Goal: Information Seeking & Learning: Learn about a topic

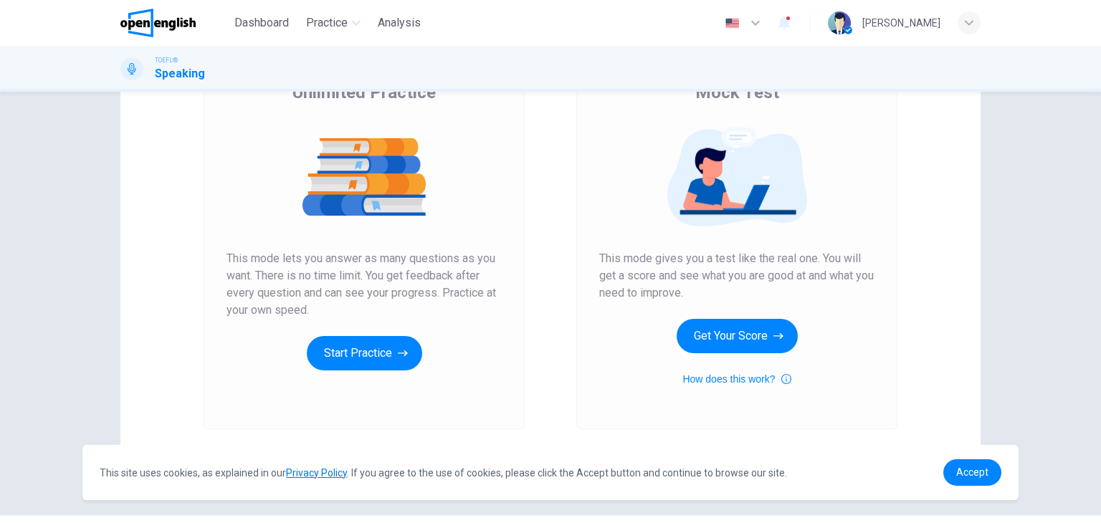
scroll to position [143, 0]
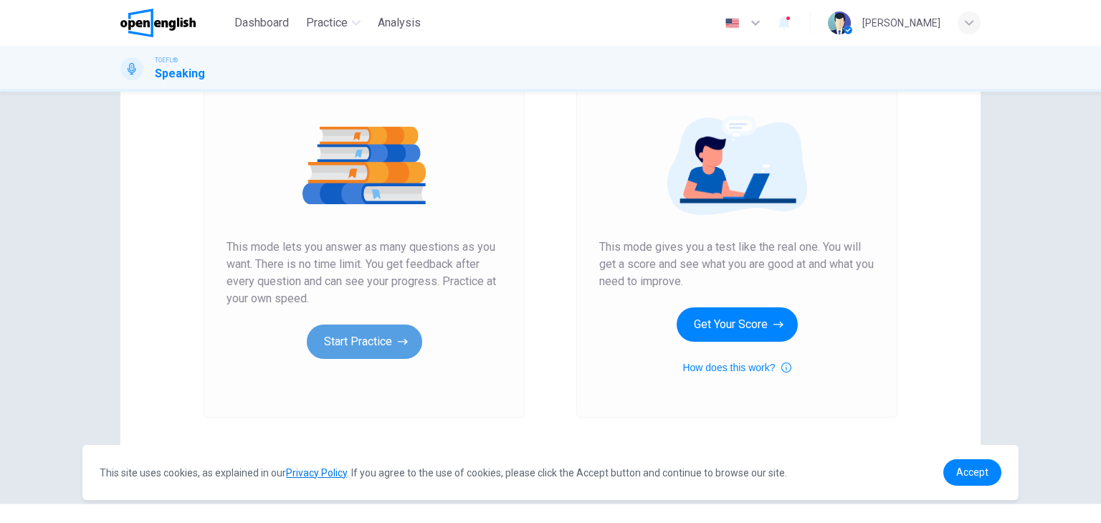
click at [364, 348] on button "Start Practice" at bounding box center [364, 342] width 115 height 34
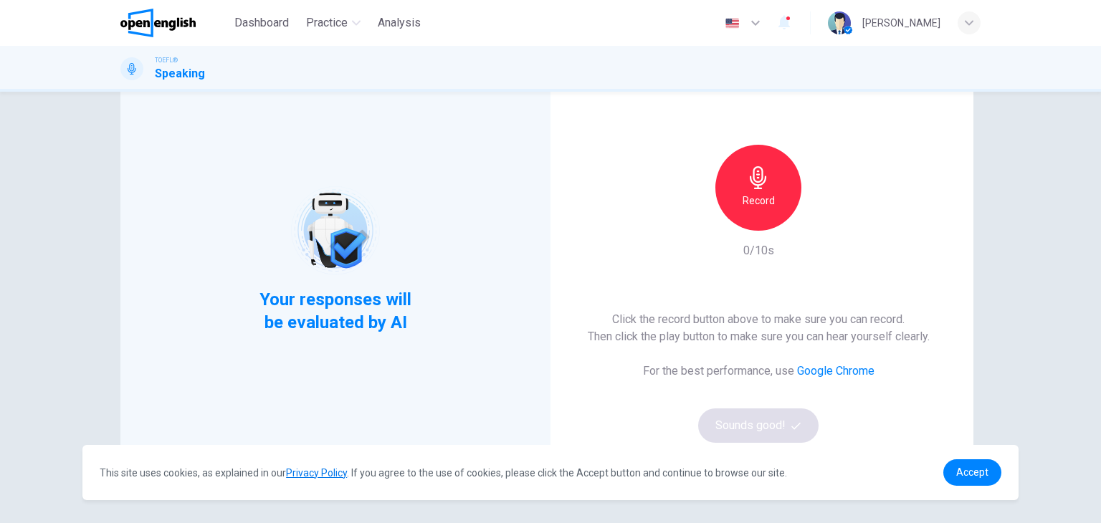
scroll to position [72, 0]
click at [980, 477] on span "Accept" at bounding box center [972, 472] width 32 height 11
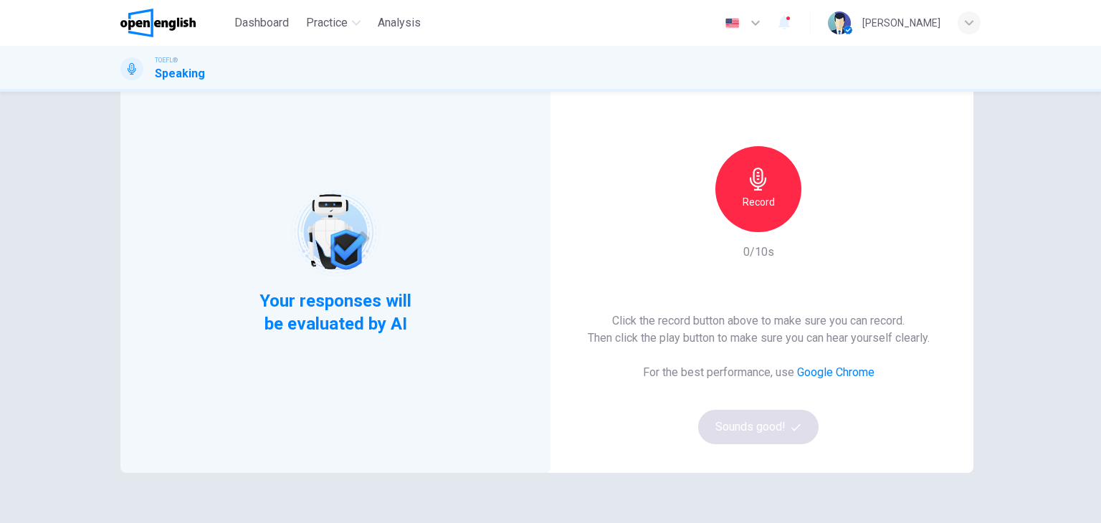
click at [747, 201] on h6 "Record" at bounding box center [758, 201] width 32 height 17
click at [752, 201] on h6 "Stop" at bounding box center [757, 201] width 21 height 17
click at [822, 218] on icon "button" at bounding box center [825, 220] width 6 height 9
click at [775, 423] on button "Sounds good!" at bounding box center [758, 427] width 120 height 34
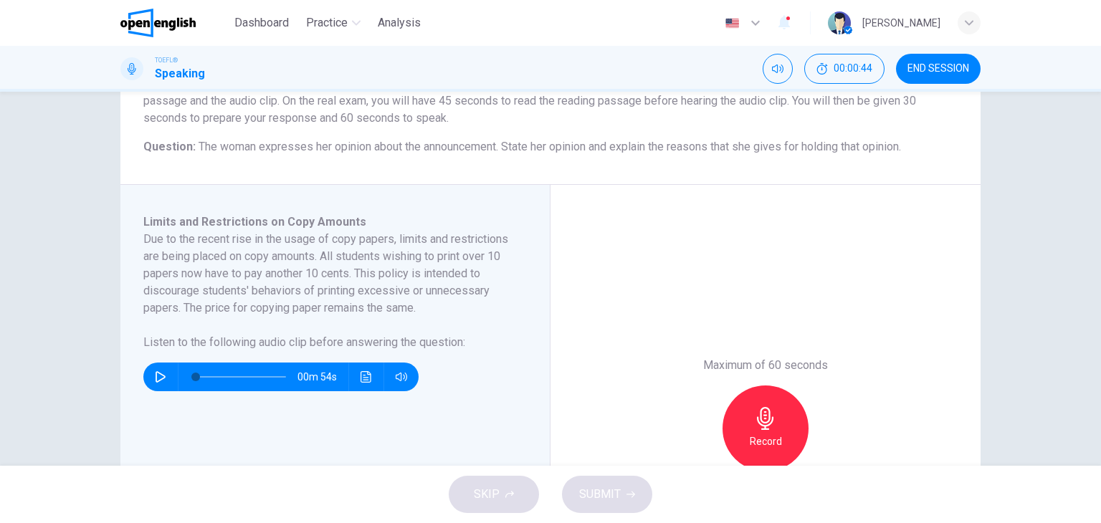
scroll to position [143, 0]
click at [156, 379] on icon "button" at bounding box center [161, 375] width 10 height 11
click at [360, 379] on icon "Click to see the audio transcription" at bounding box center [365, 375] width 11 height 11
type input "*"
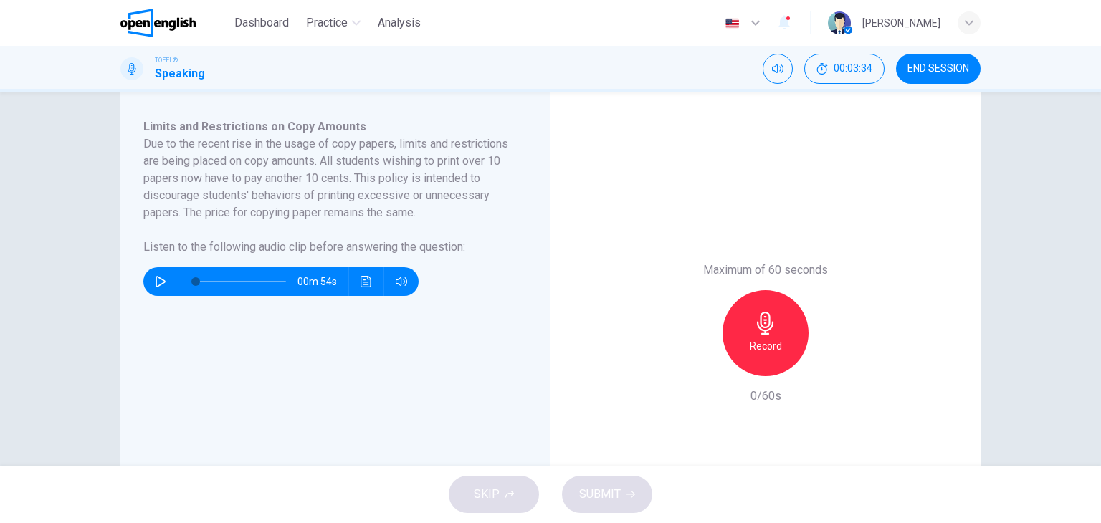
scroll to position [215, 0]
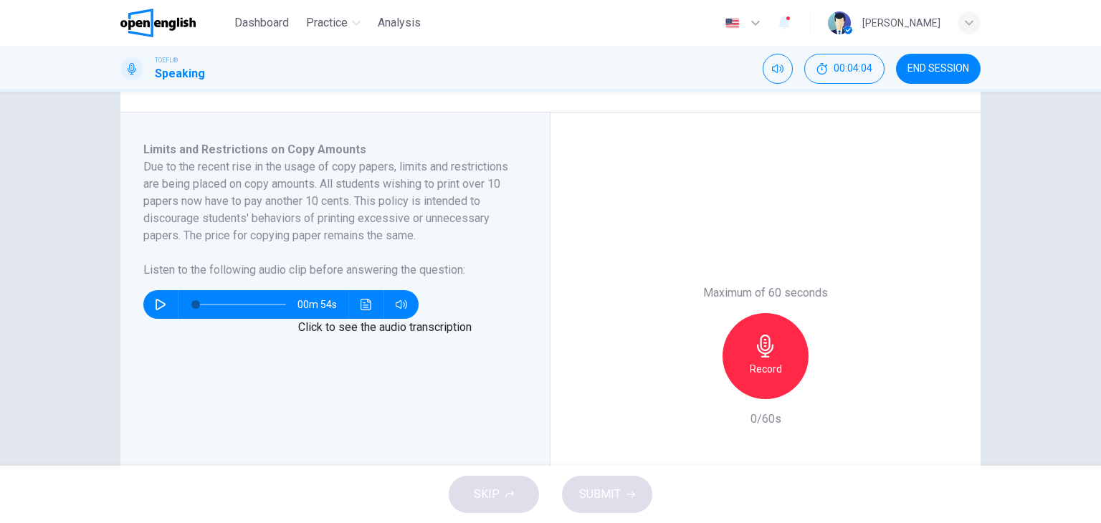
click at [363, 305] on icon "Click to see the audio transcription" at bounding box center [365, 304] width 11 height 11
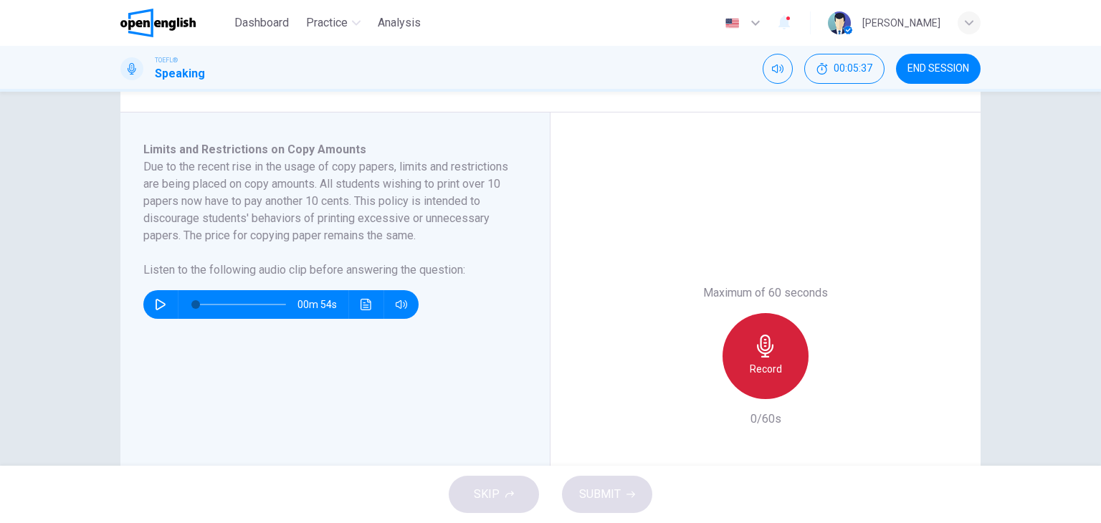
click at [773, 362] on h6 "Record" at bounding box center [766, 368] width 32 height 17
click at [767, 358] on div "Stop" at bounding box center [765, 356] width 86 height 86
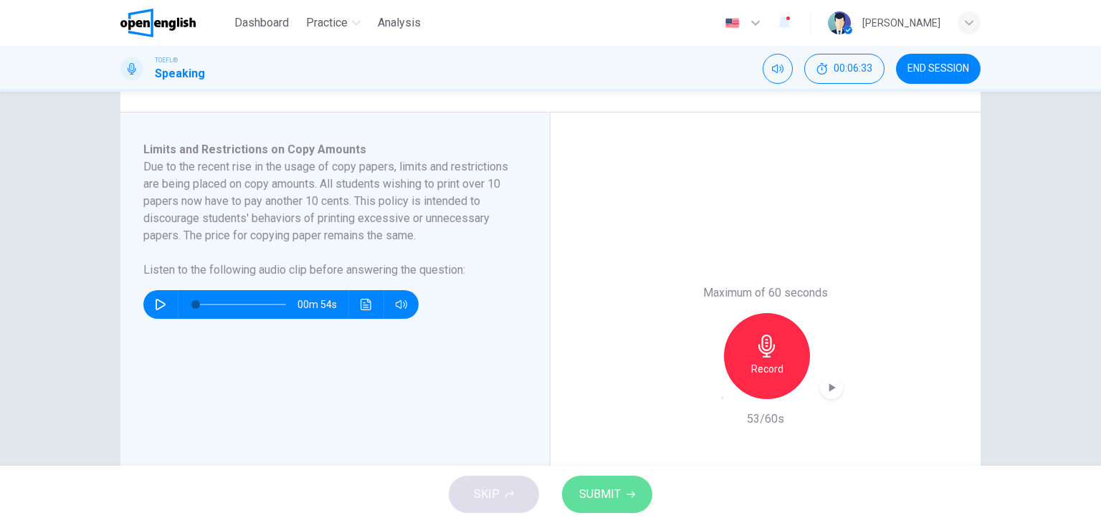
click at [610, 481] on button "SUBMIT" at bounding box center [607, 494] width 90 height 37
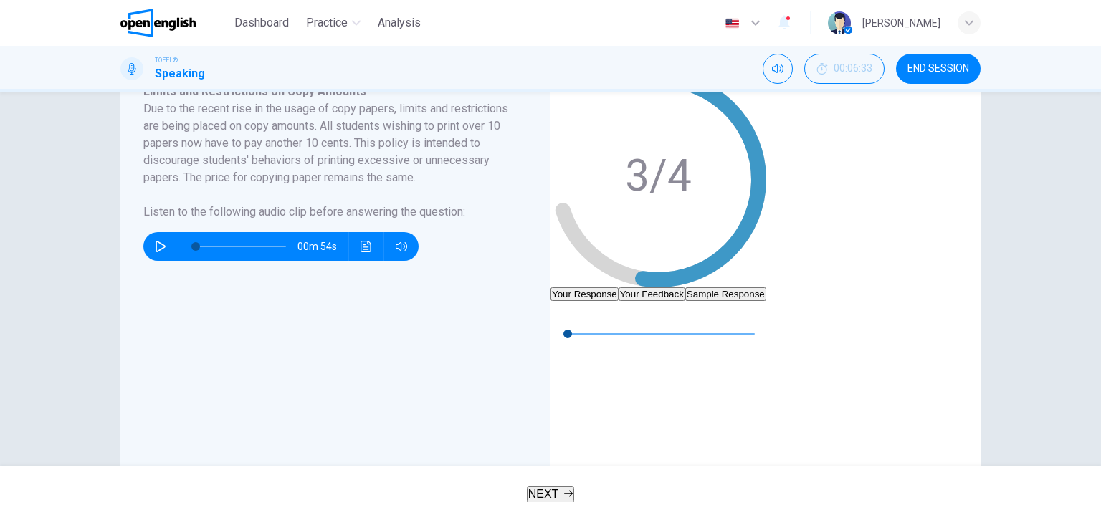
click at [568, 318] on icon "button" at bounding box center [561, 312] width 11 height 11
type input "**"
click at [685, 287] on button "Your Feedback" at bounding box center [651, 294] width 67 height 14
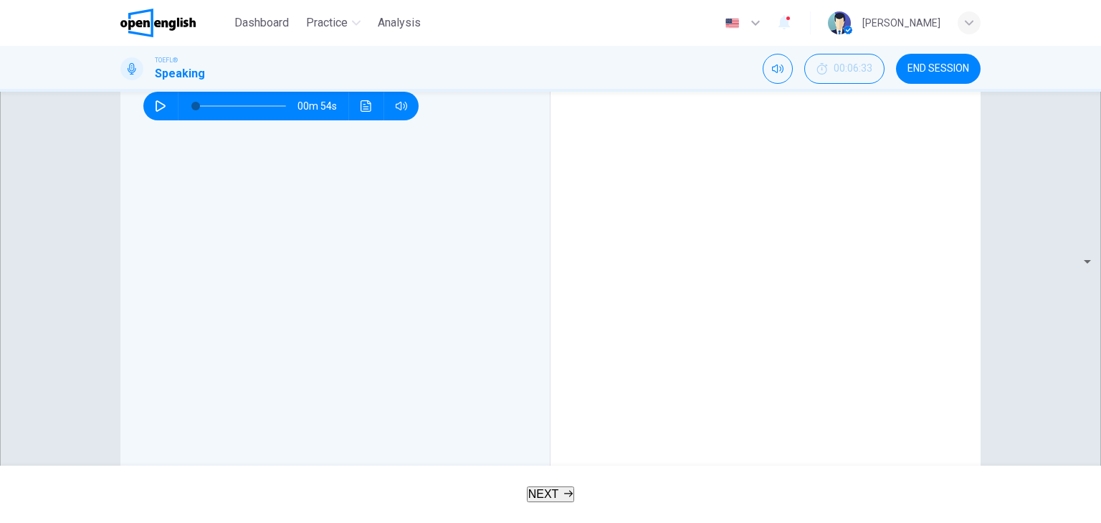
scroll to position [358, 0]
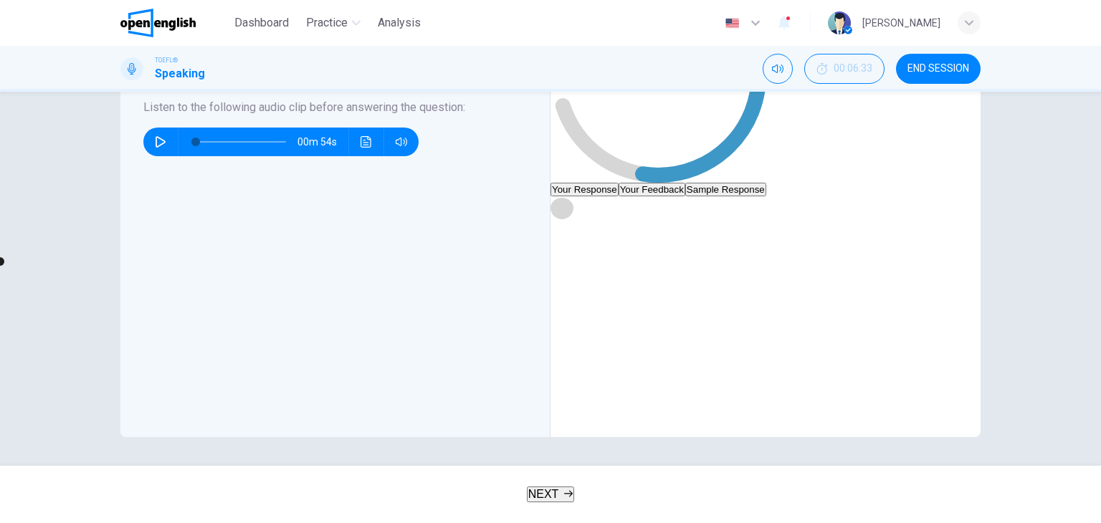
click at [568, 202] on icon "button" at bounding box center [561, 207] width 11 height 11
type input "*"
click at [553, 497] on span "NEXT" at bounding box center [543, 494] width 31 height 12
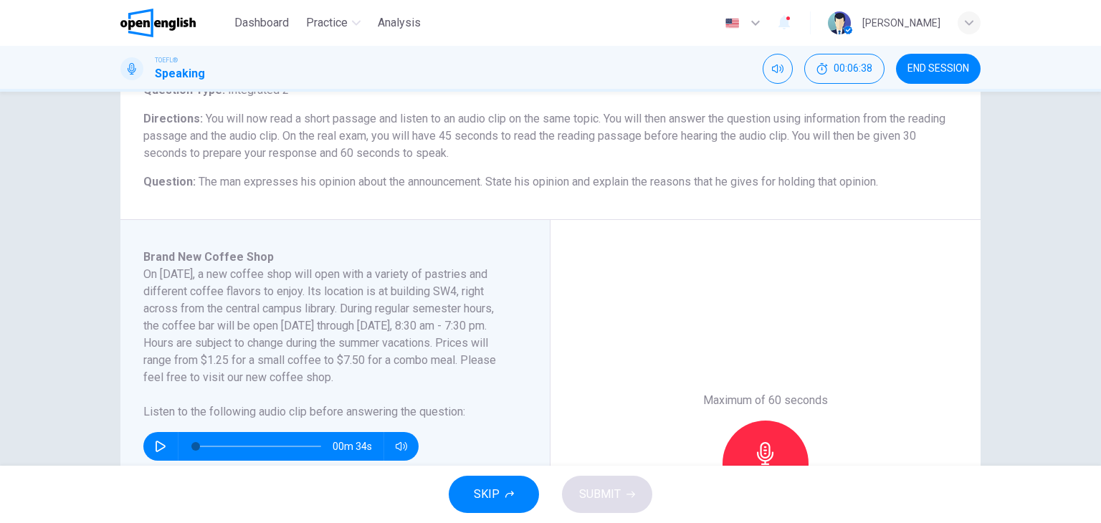
scroll to position [143, 0]
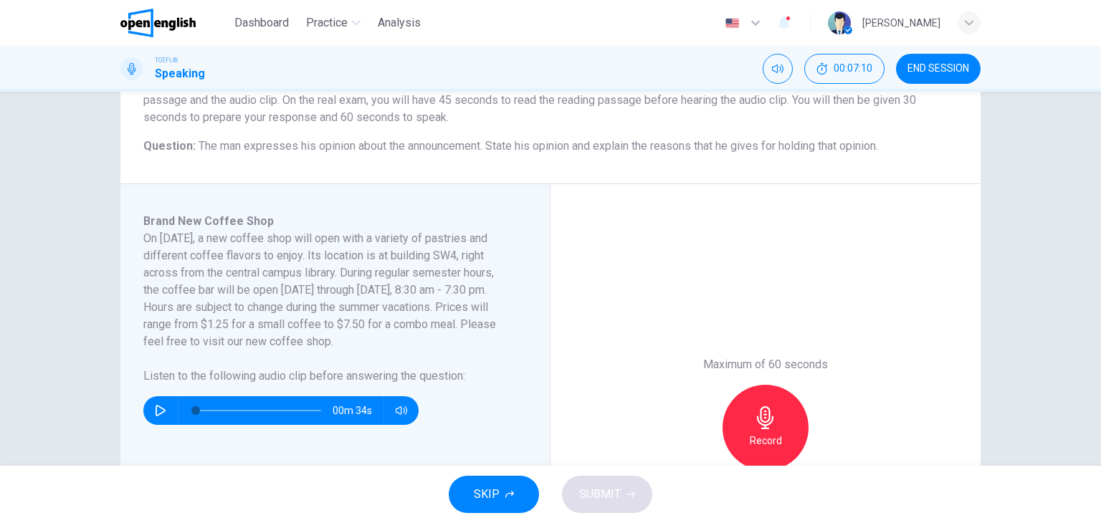
click at [161, 414] on icon "button" at bounding box center [160, 410] width 11 height 11
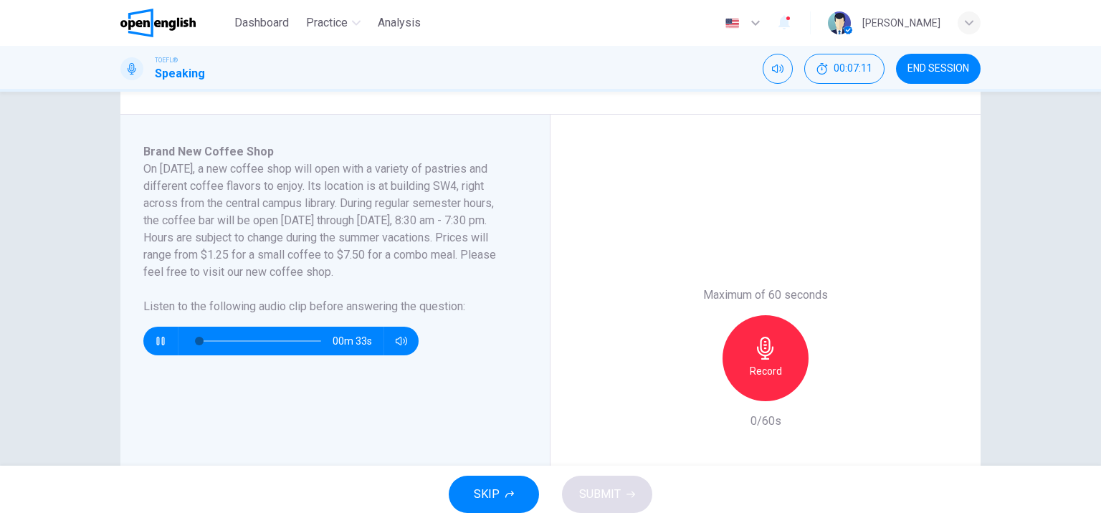
scroll to position [215, 0]
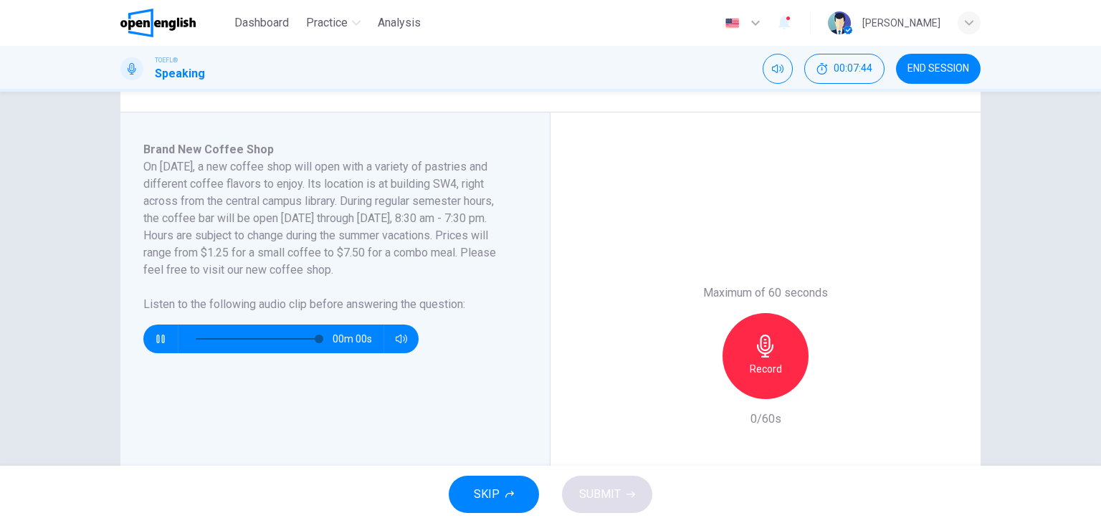
type input "*"
click at [766, 360] on h6 "Record" at bounding box center [766, 368] width 32 height 17
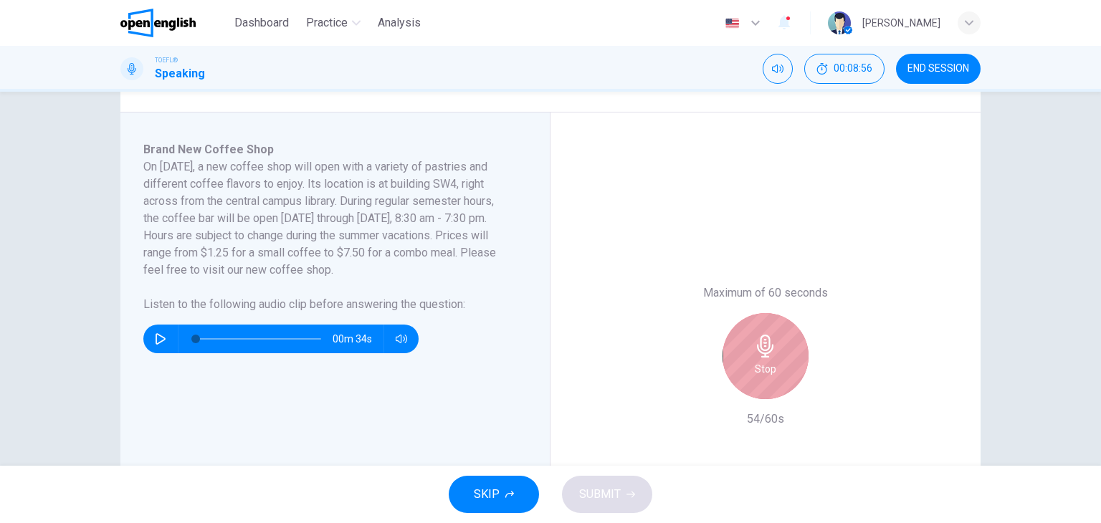
click at [780, 365] on div "Stop" at bounding box center [765, 356] width 86 height 86
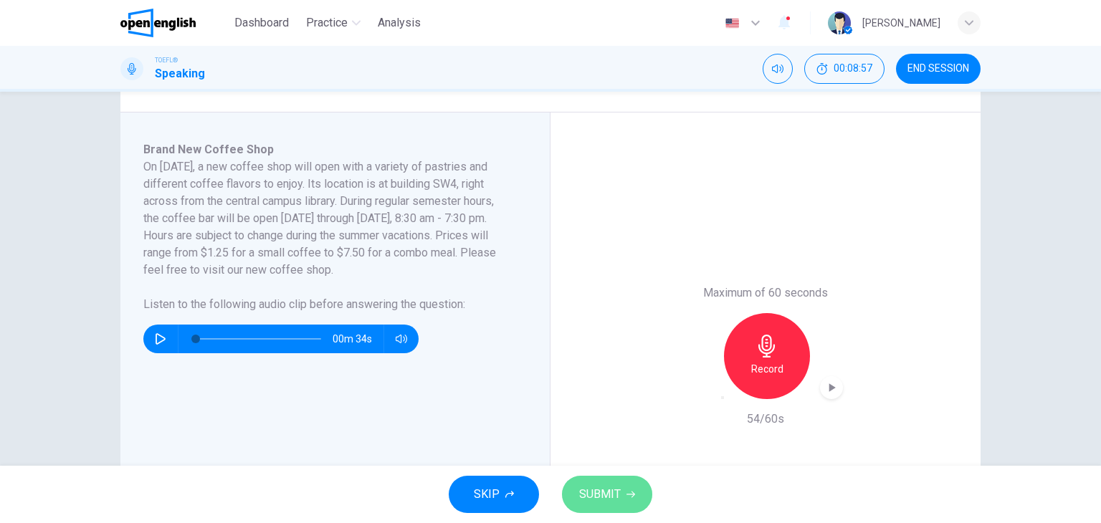
click at [607, 497] on span "SUBMIT" at bounding box center [600, 494] width 42 height 20
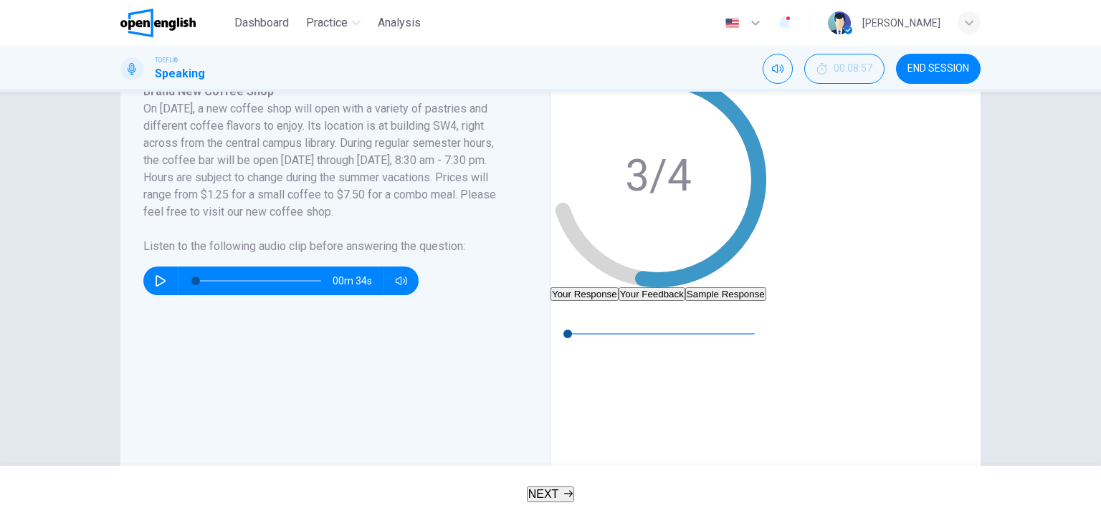
click at [685, 287] on button "Your Feedback" at bounding box center [651, 294] width 67 height 14
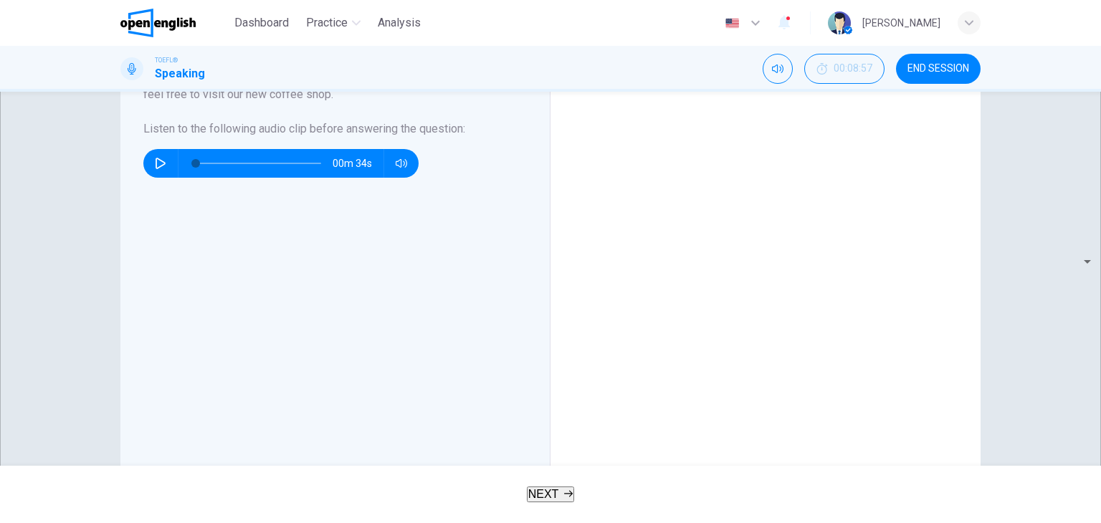
scroll to position [358, 0]
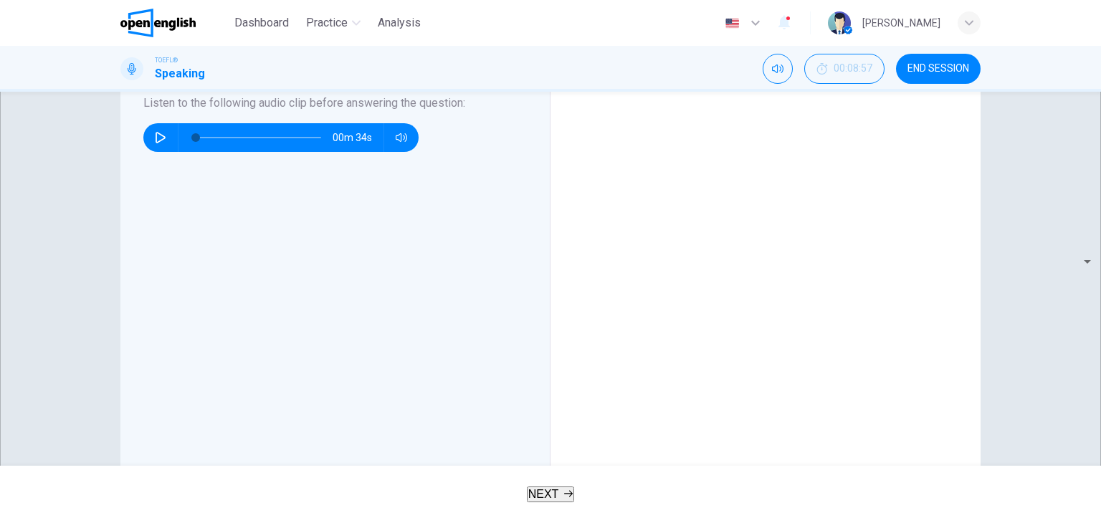
click at [556, 499] on span "NEXT" at bounding box center [543, 494] width 31 height 12
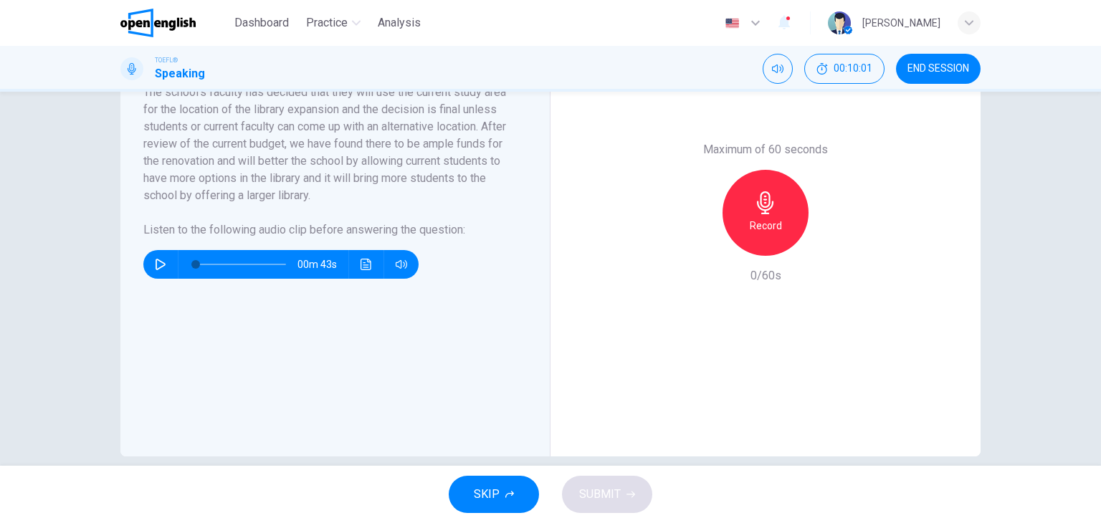
click at [155, 269] on icon "button" at bounding box center [160, 264] width 11 height 11
click at [360, 264] on icon "Click to see the audio transcription" at bounding box center [365, 264] width 11 height 11
type input "*"
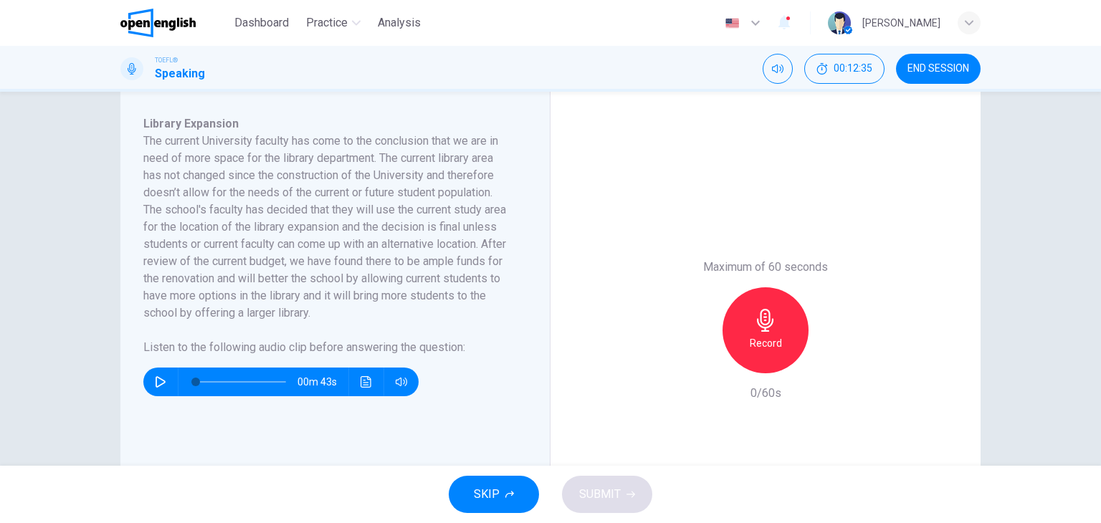
scroll to position [215, 0]
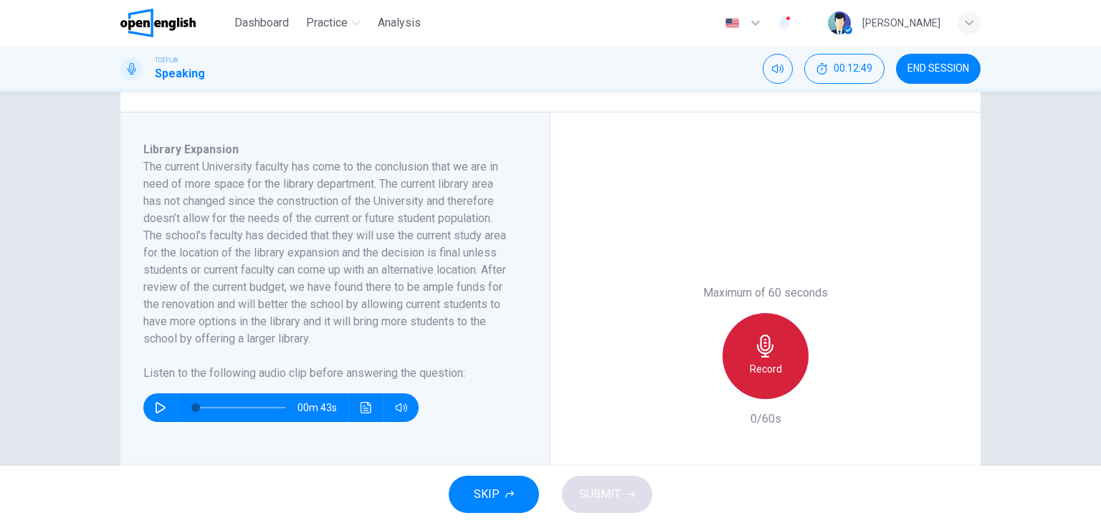
click at [755, 370] on h6 "Record" at bounding box center [766, 368] width 32 height 17
click at [765, 350] on icon "button" at bounding box center [765, 346] width 23 height 23
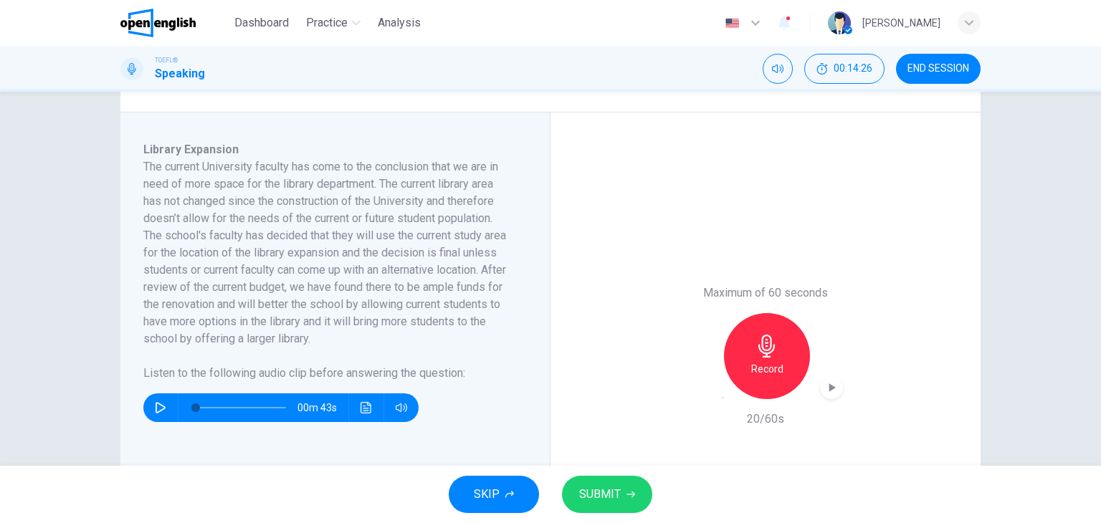
click at [763, 353] on icon "button" at bounding box center [766, 346] width 16 height 23
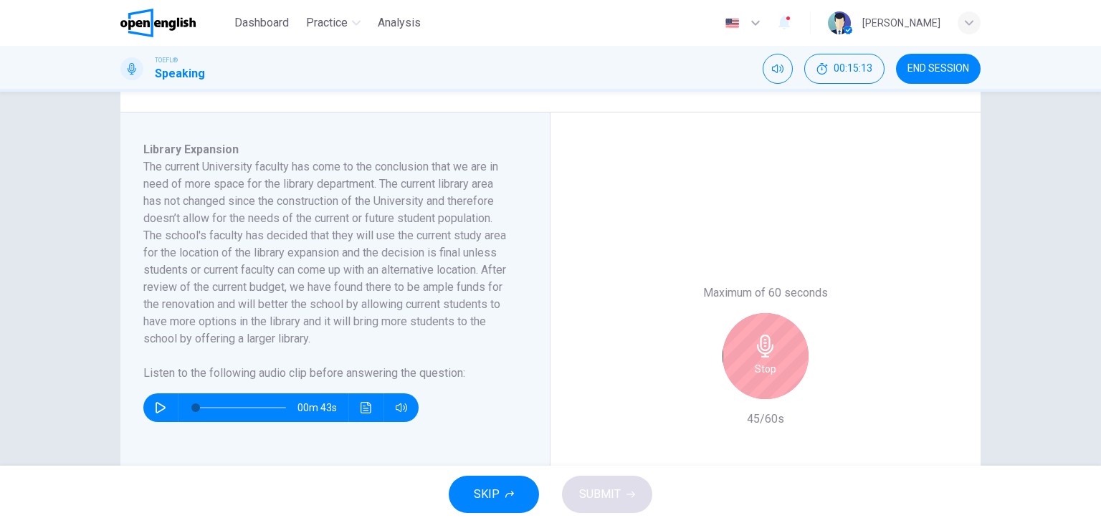
click at [747, 348] on div "Stop" at bounding box center [765, 356] width 86 height 86
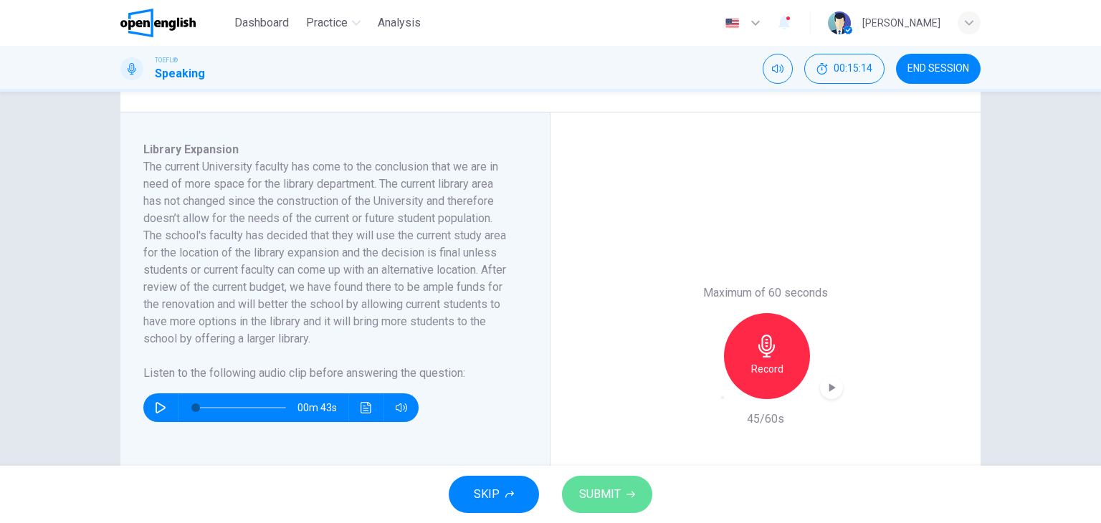
click at [622, 484] on button "SUBMIT" at bounding box center [607, 494] width 90 height 37
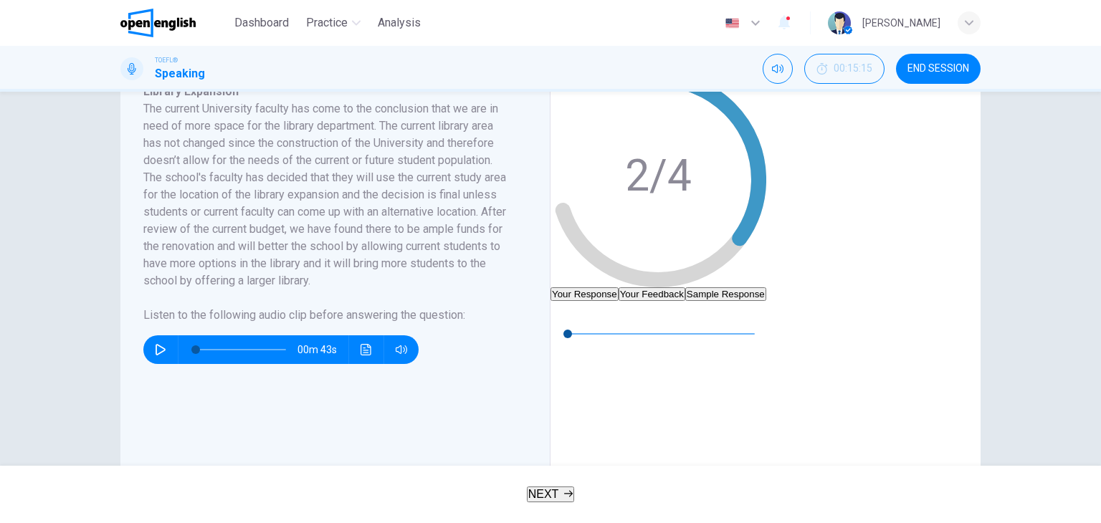
click at [685, 287] on button "Your Feedback" at bounding box center [651, 294] width 67 height 14
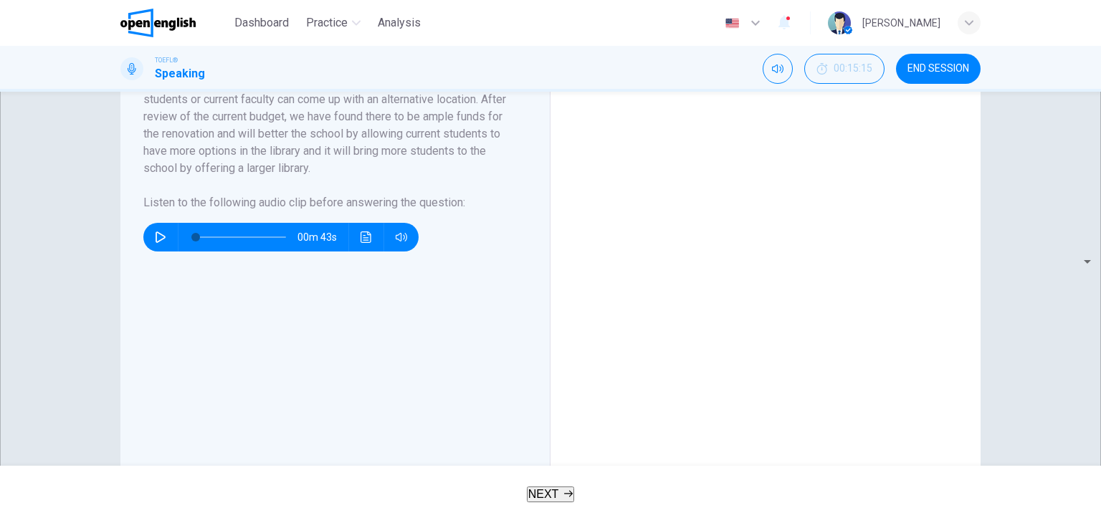
scroll to position [358, 0]
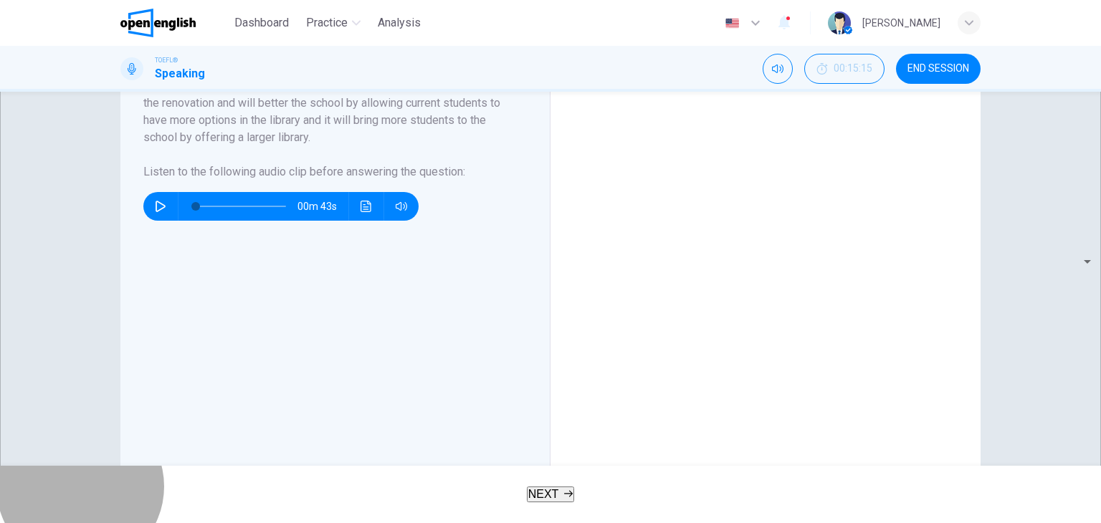
click at [575, 497] on button "NEXT" at bounding box center [551, 495] width 48 height 16
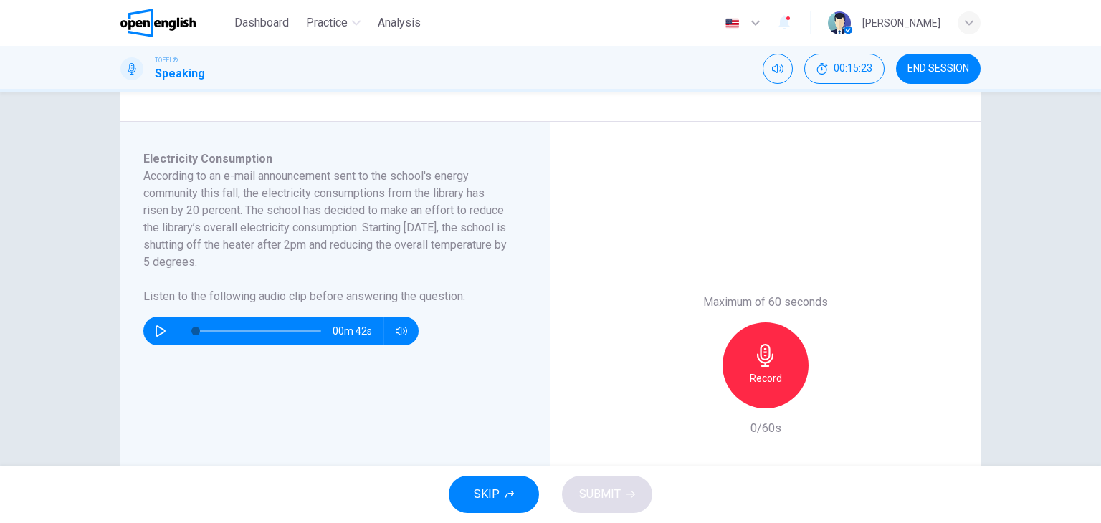
scroll to position [215, 0]
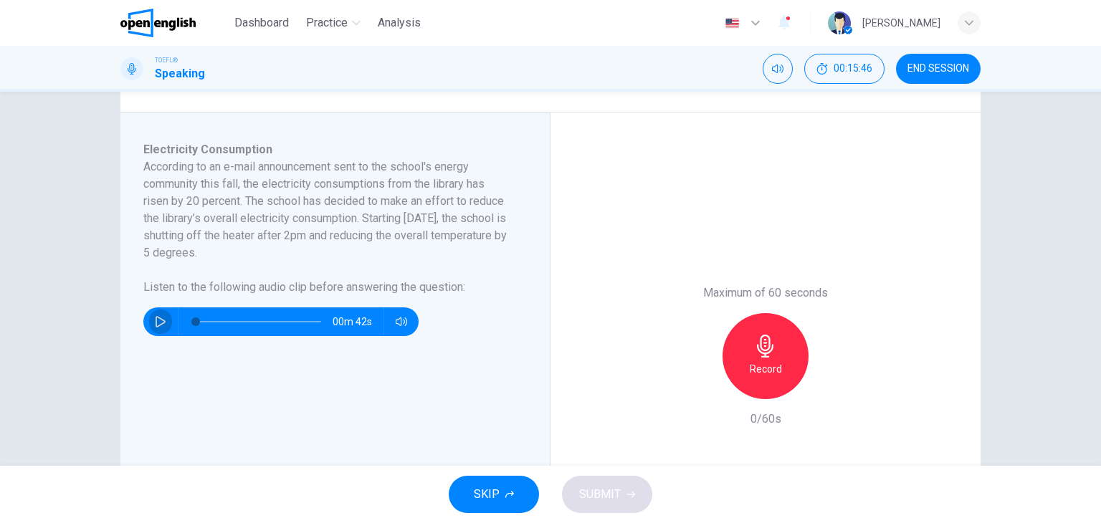
click at [159, 326] on icon "button" at bounding box center [160, 321] width 11 height 11
click at [155, 322] on icon "button" at bounding box center [160, 321] width 11 height 11
click at [157, 322] on icon "button" at bounding box center [160, 321] width 11 height 11
click at [156, 322] on icon "button" at bounding box center [160, 321] width 11 height 11
click at [250, 321] on span at bounding box center [258, 322] width 125 height 20
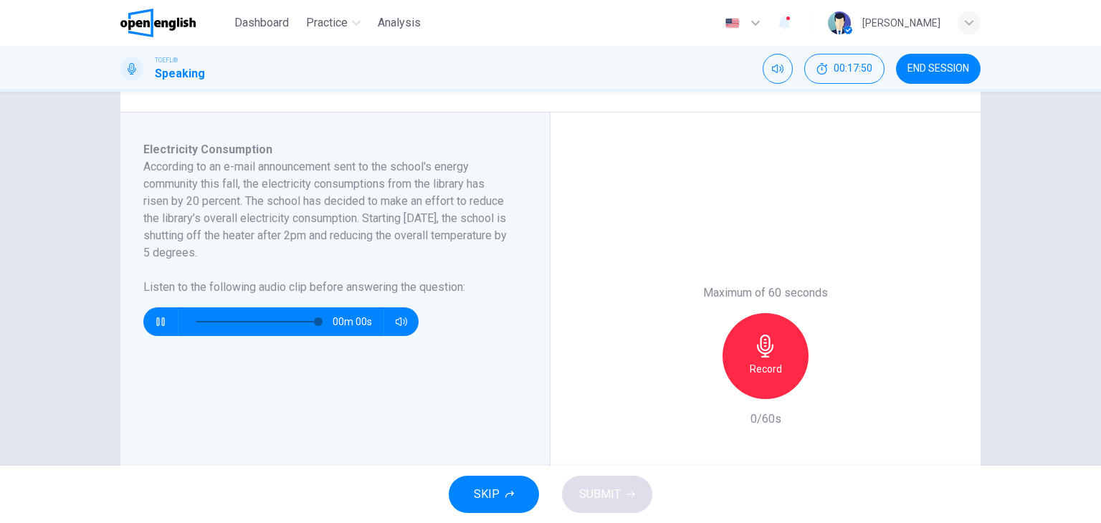
type input "*"
click at [755, 370] on h6 "Record" at bounding box center [766, 368] width 32 height 17
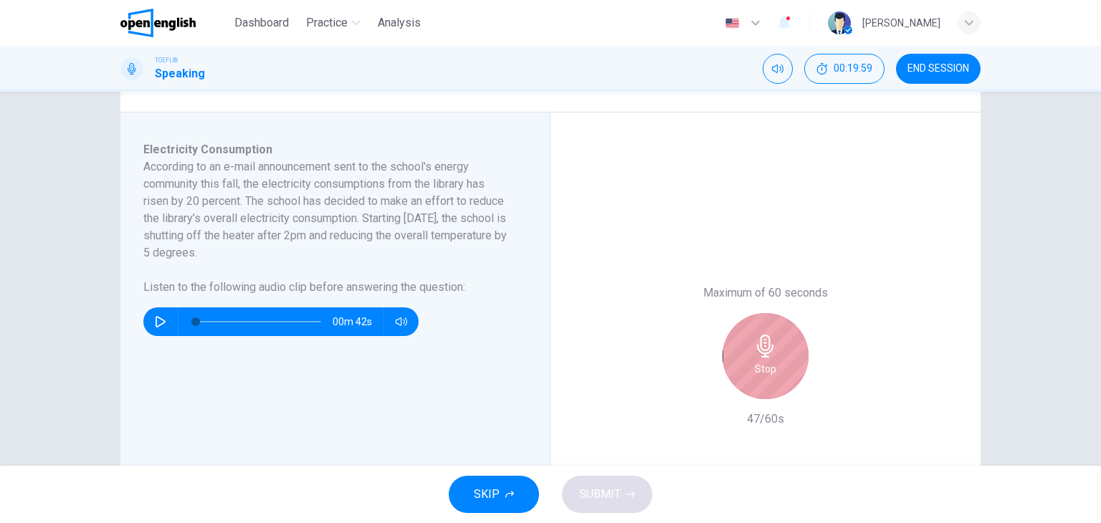
click at [779, 364] on div "Stop" at bounding box center [765, 356] width 86 height 86
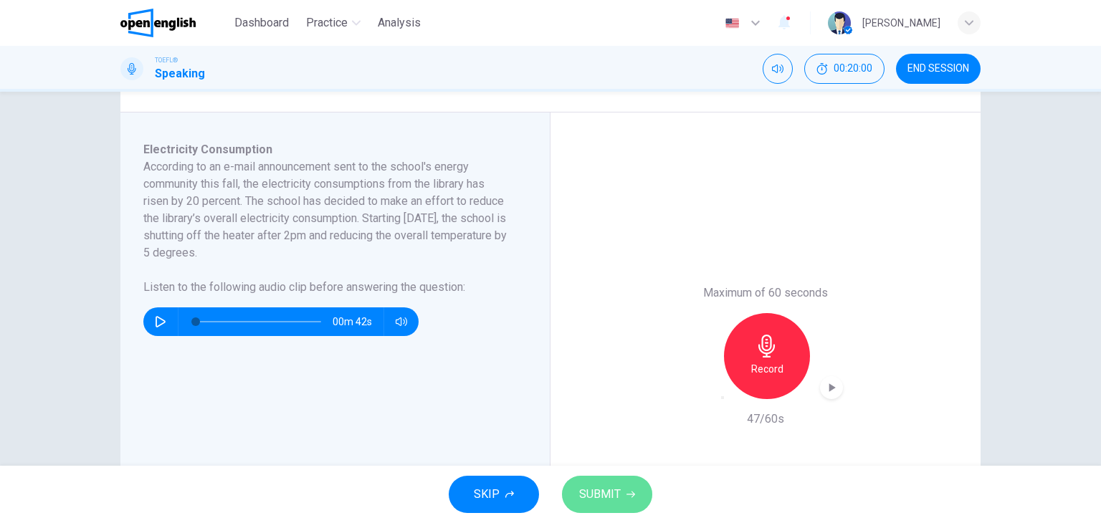
click at [628, 499] on button "SUBMIT" at bounding box center [607, 494] width 90 height 37
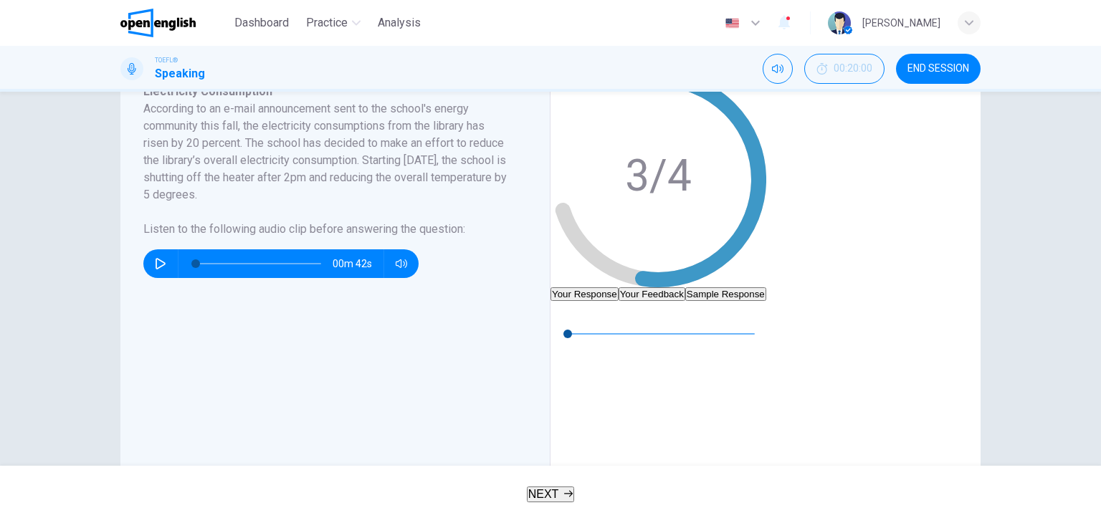
click at [685, 287] on button "Your Feedback" at bounding box center [651, 294] width 67 height 14
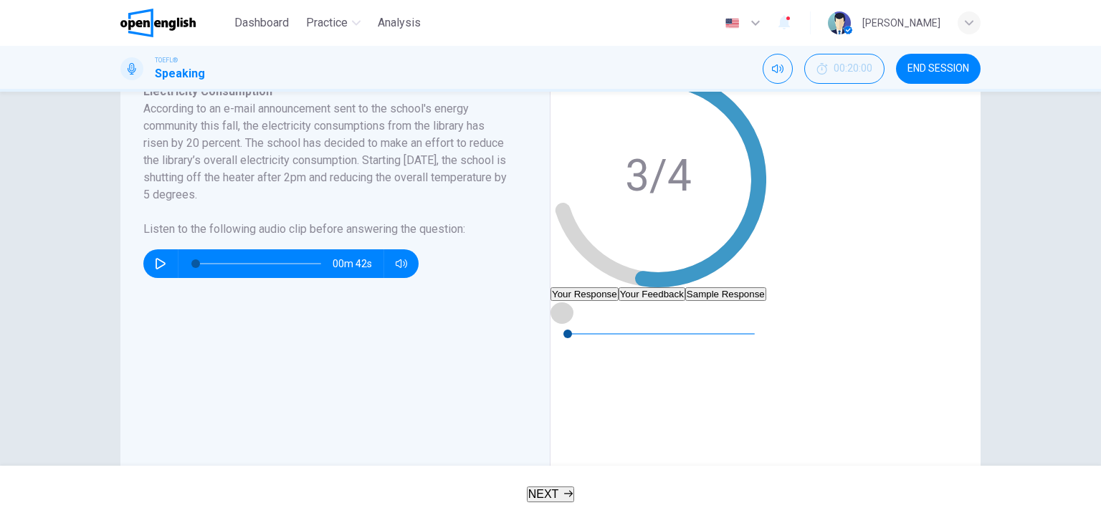
click at [568, 318] on icon "button" at bounding box center [561, 312] width 11 height 11
type input "*"
click at [685, 287] on button "Your Feedback" at bounding box center [651, 294] width 67 height 14
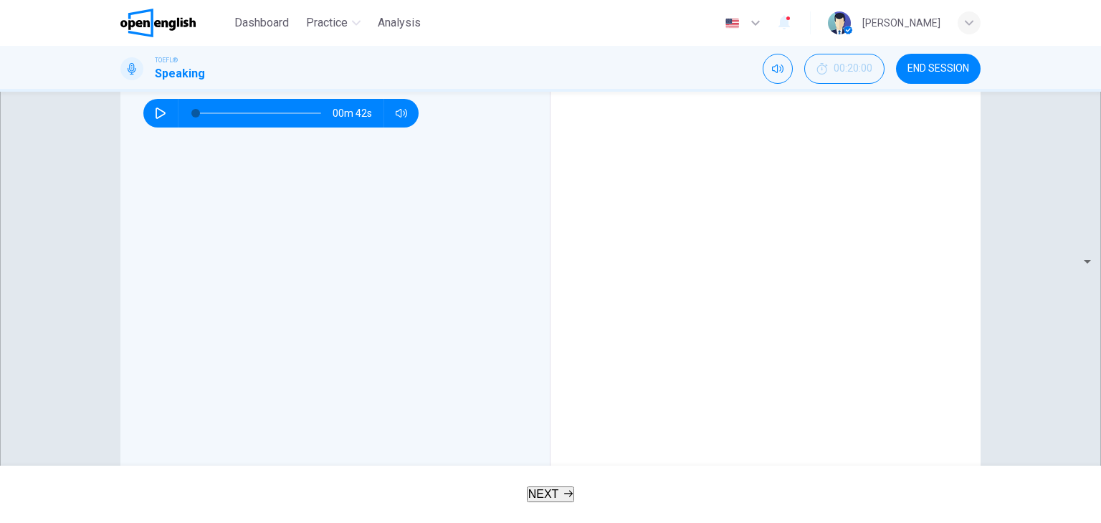
scroll to position [378, 0]
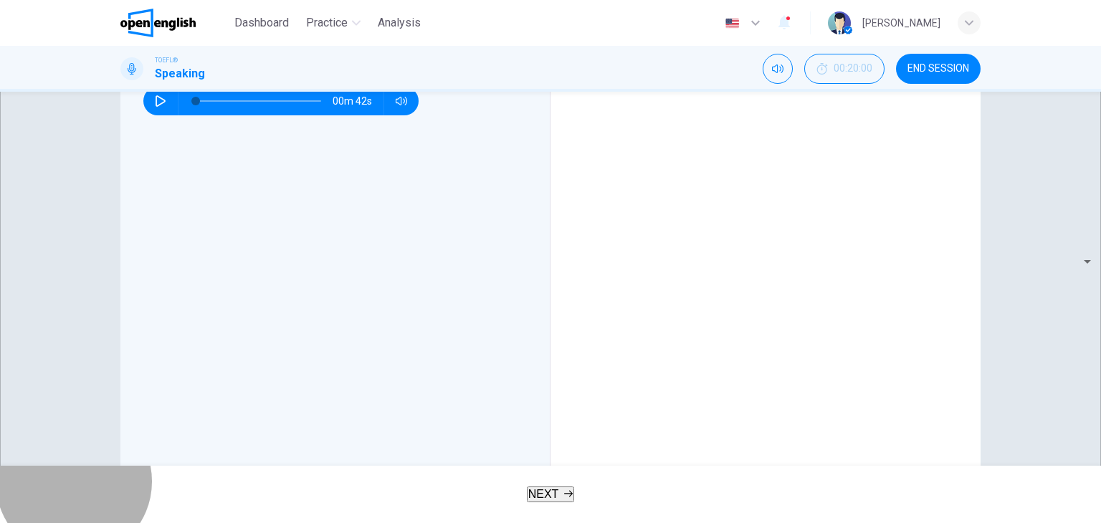
click at [575, 492] on button "NEXT" at bounding box center [551, 495] width 48 height 16
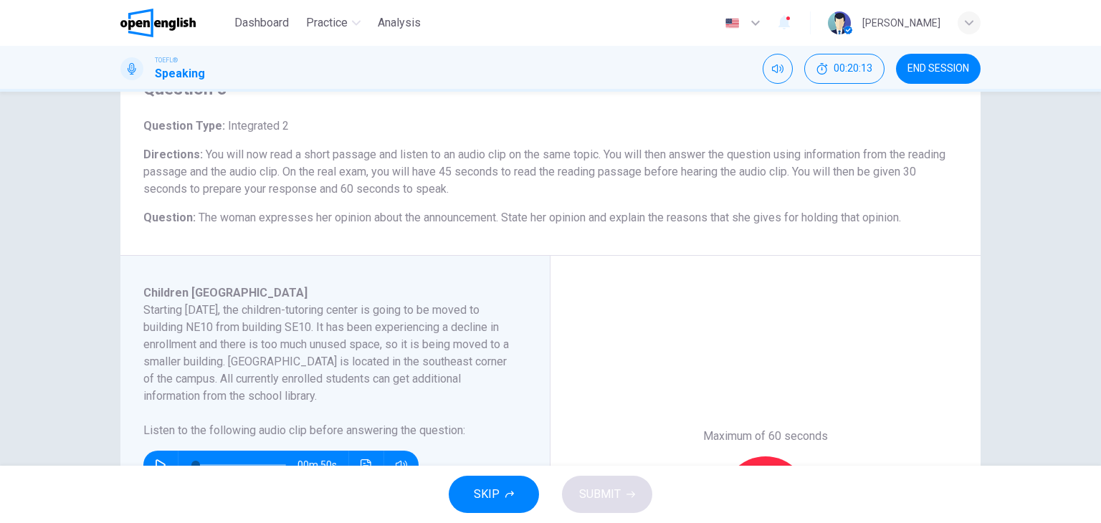
scroll to position [143, 0]
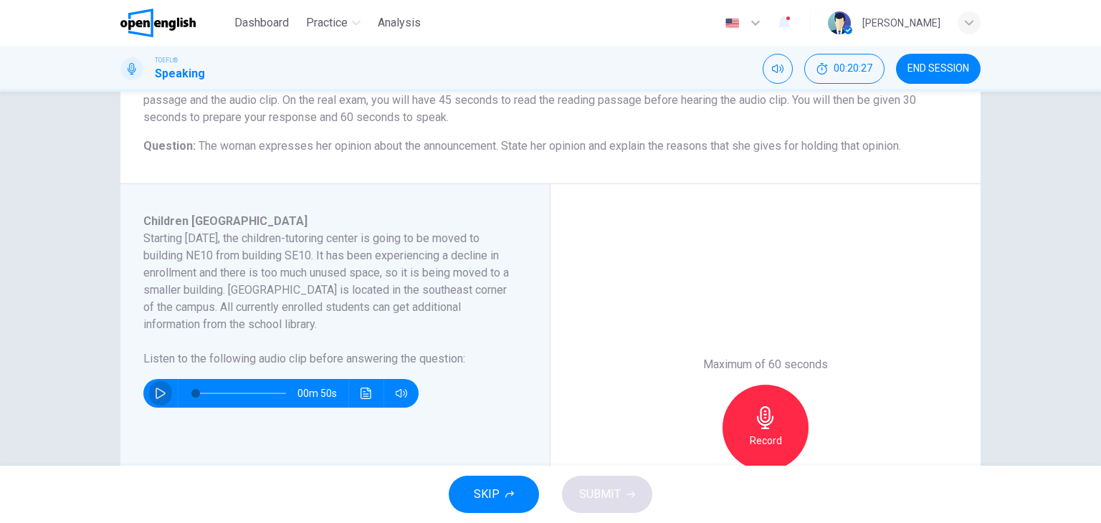
click at [153, 401] on button "button" at bounding box center [160, 393] width 23 height 29
click at [360, 396] on icon "Click to see the audio transcription" at bounding box center [365, 393] width 11 height 11
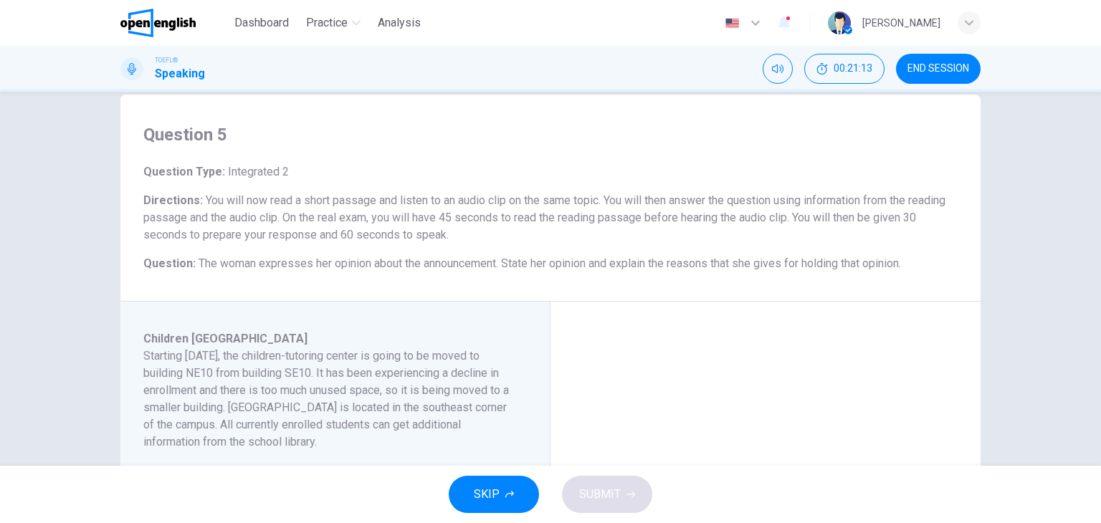
scroll to position [19, 0]
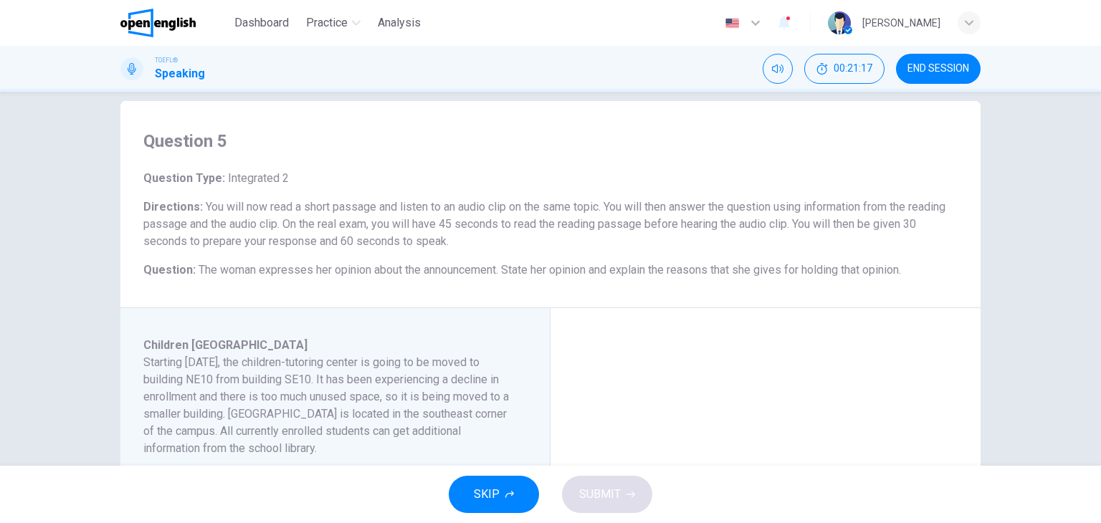
type input "*"
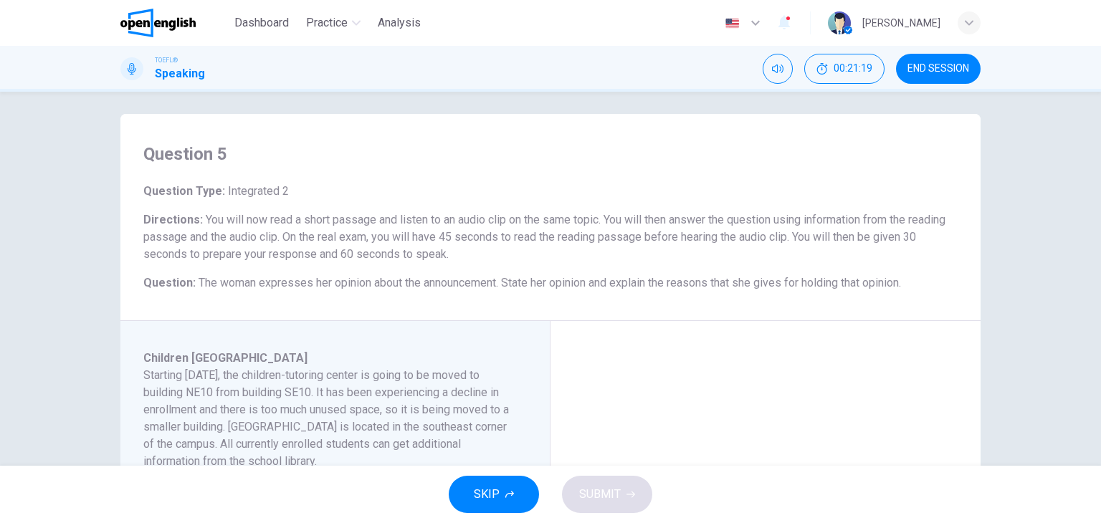
scroll to position [0, 0]
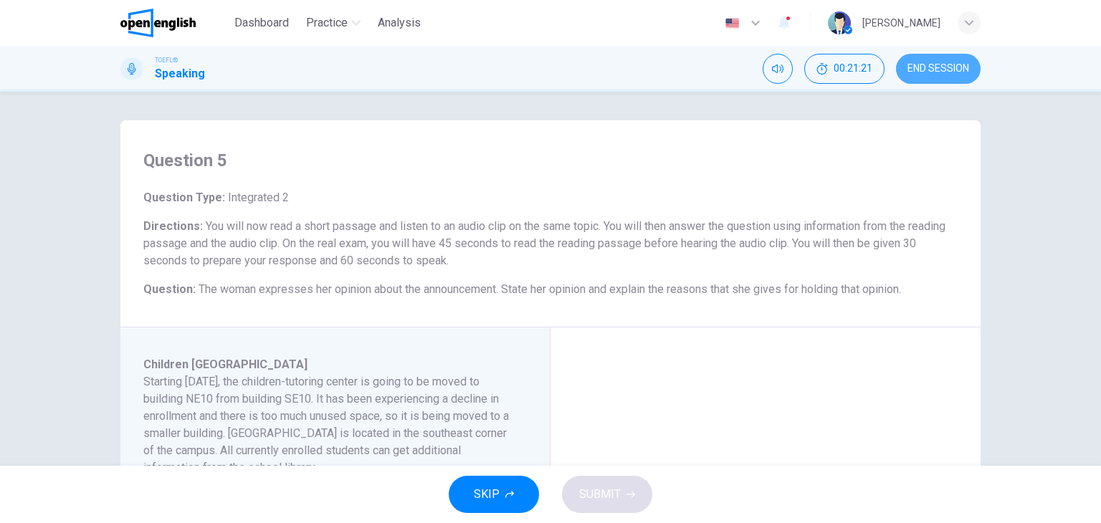
click at [957, 69] on span "END SESSION" at bounding box center [938, 68] width 62 height 11
